Goal: Task Accomplishment & Management: Use online tool/utility

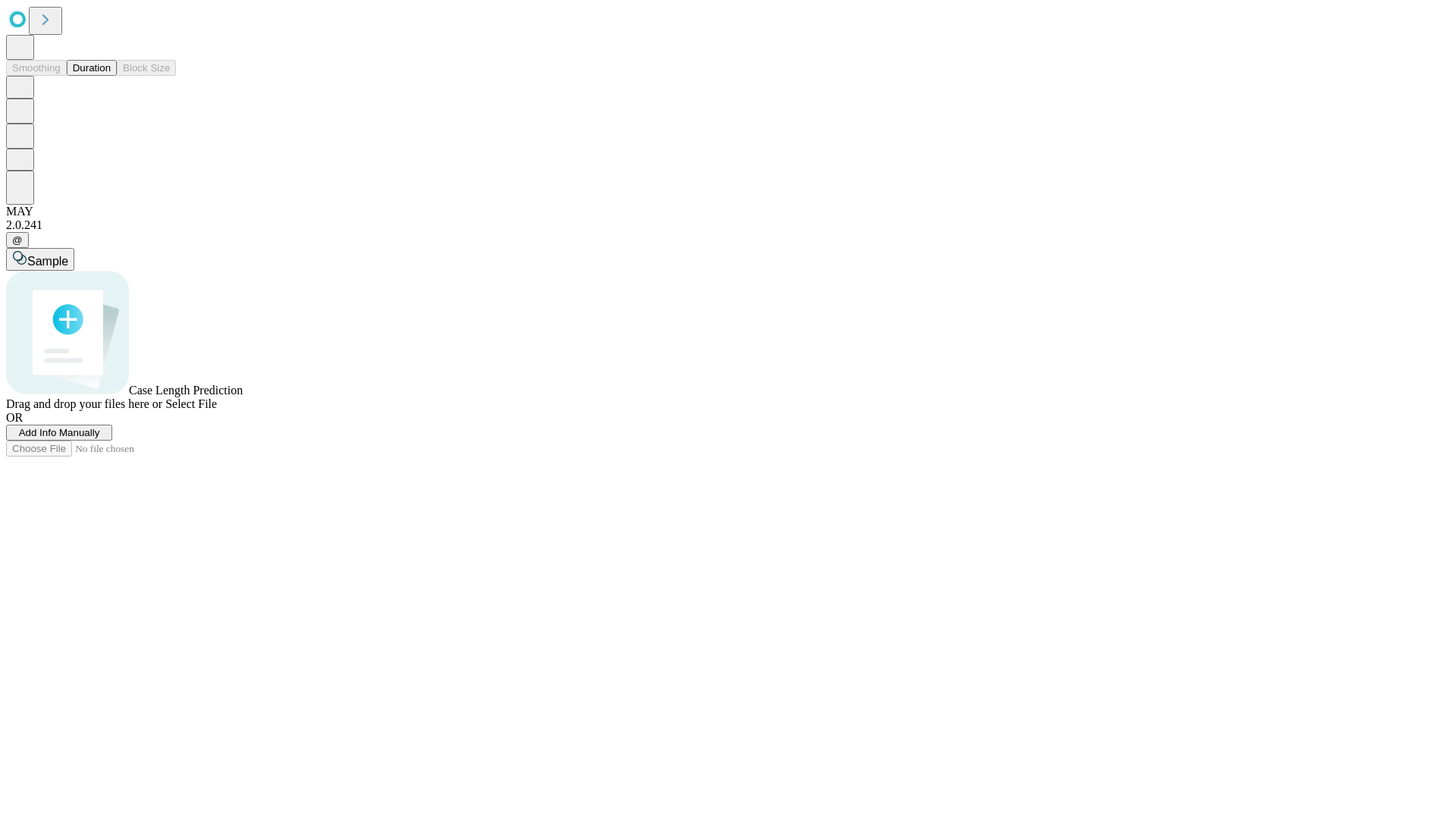
click at [111, 76] on button "Duration" at bounding box center [91, 68] width 50 height 16
click at [100, 438] on span "Add Info Manually" at bounding box center [59, 432] width 81 height 11
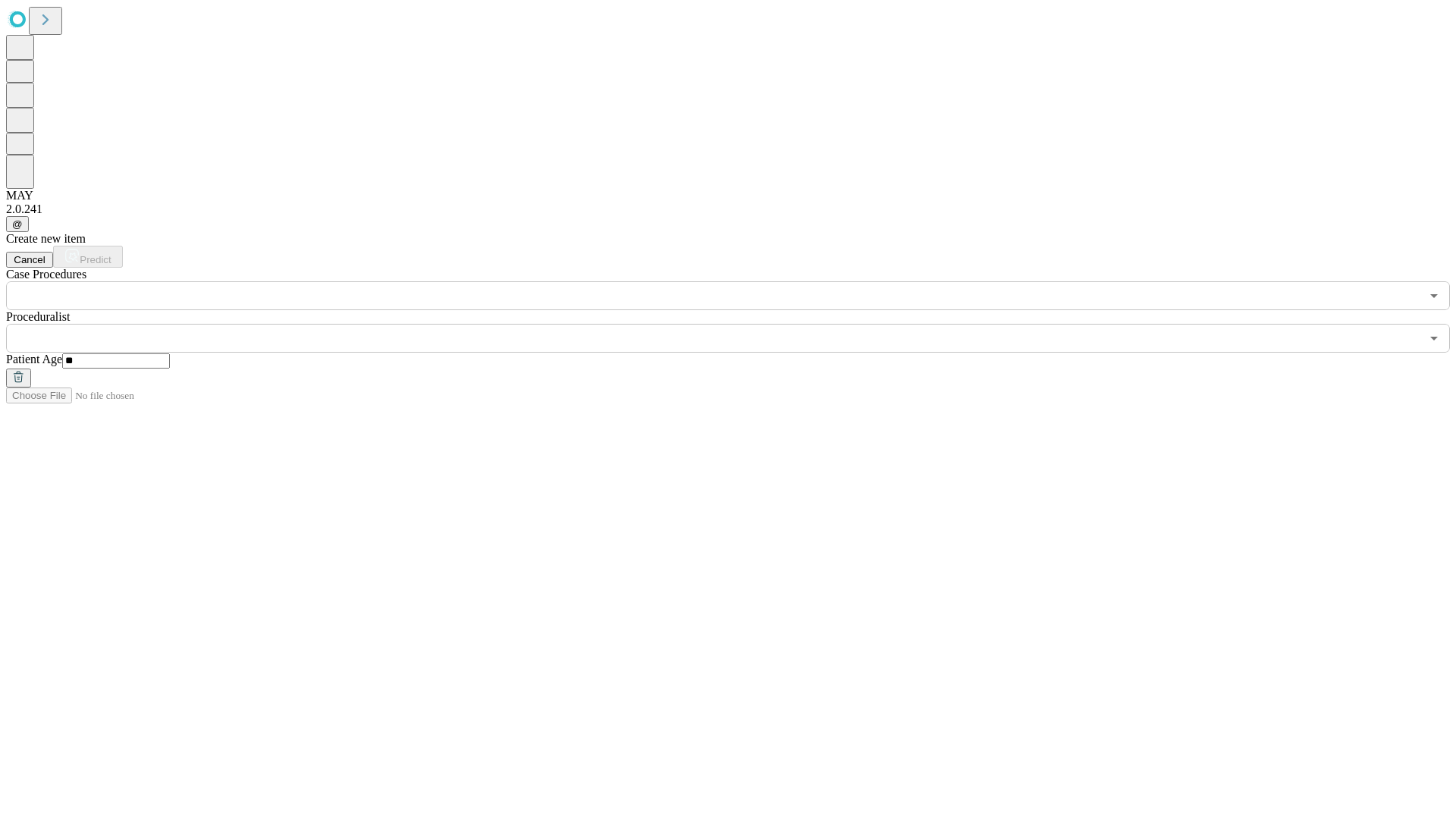
type input "**"
click at [738, 324] on input "text" at bounding box center [713, 338] width 1414 height 29
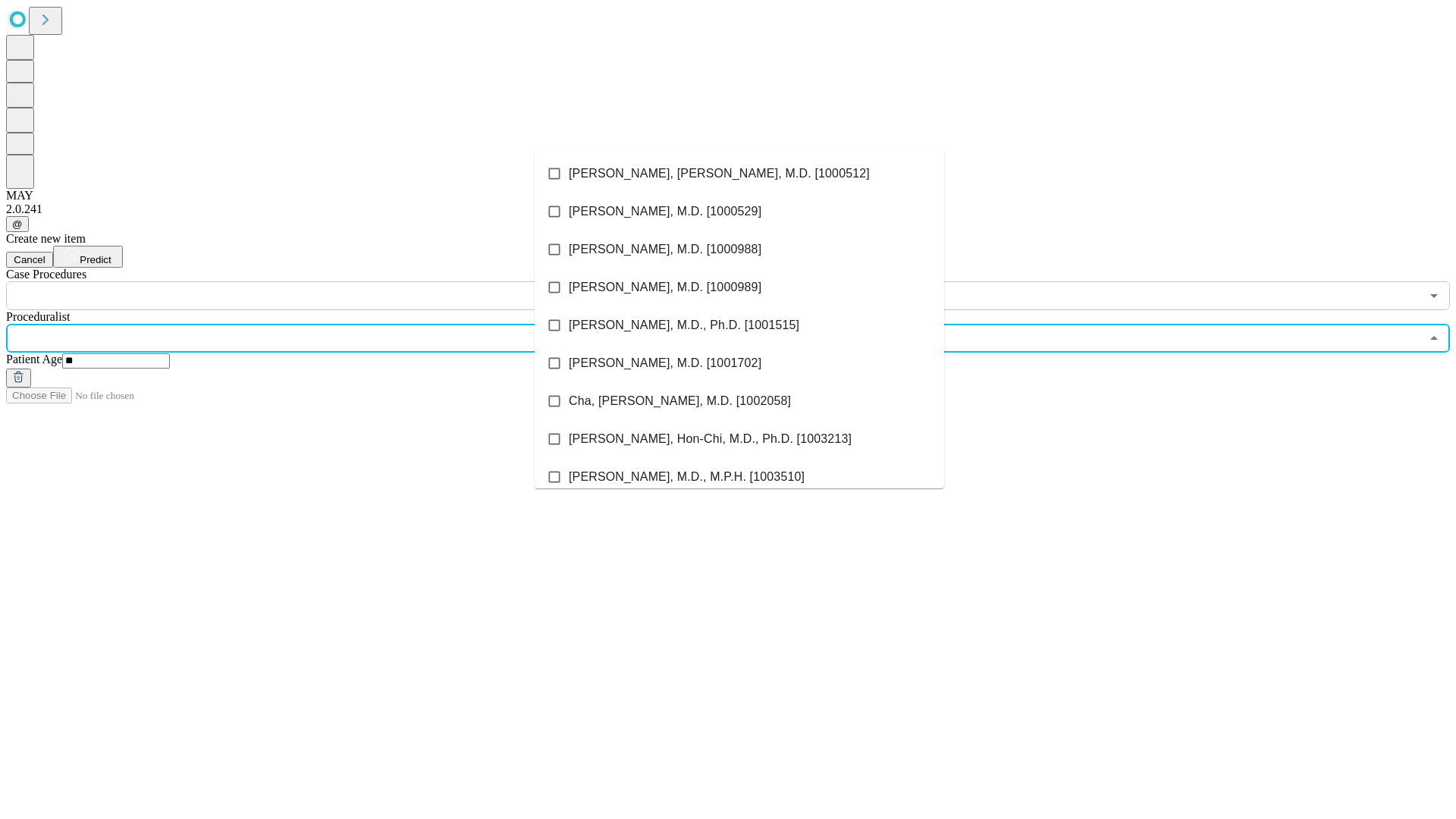
click at [739, 174] on li "[PERSON_NAME], [PERSON_NAME], M.D. [1000512]" at bounding box center [738, 173] width 409 height 38
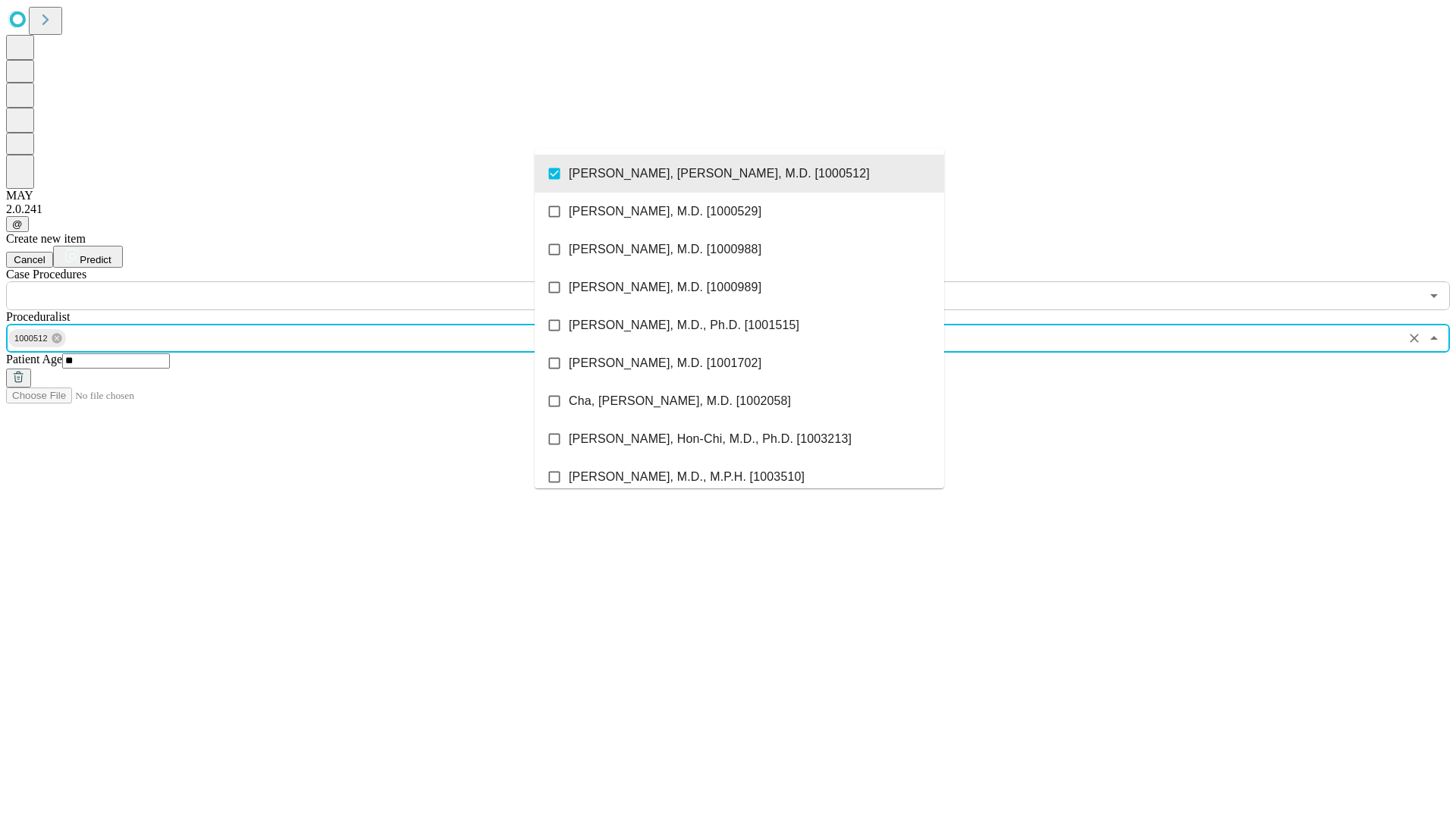
click at [319, 281] on input "text" at bounding box center [713, 295] width 1414 height 29
